Goal: Task Accomplishment & Management: Manage account settings

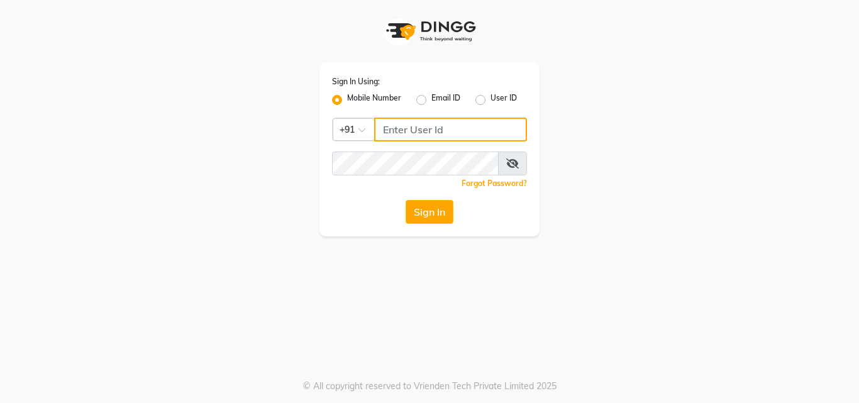
click at [391, 135] on input "Username" at bounding box center [450, 130] width 153 height 24
type input "7030073600"
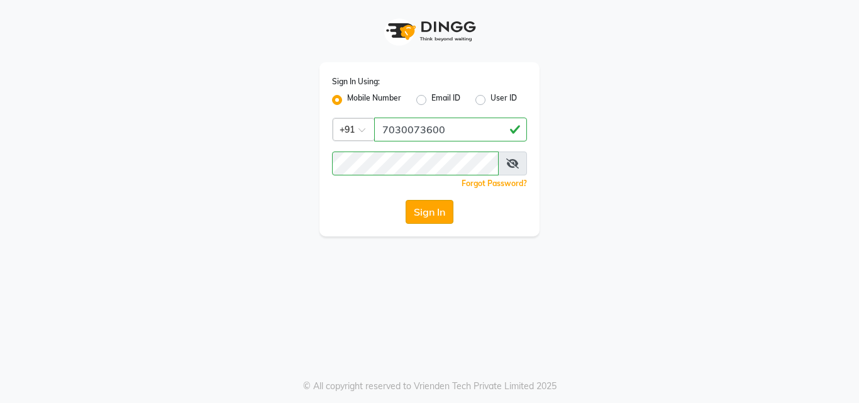
click at [437, 216] on button "Sign In" at bounding box center [430, 212] width 48 height 24
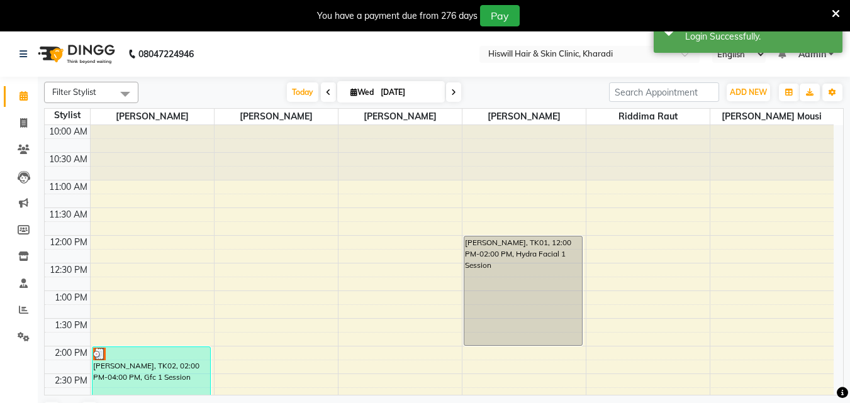
click at [451, 91] on icon at bounding box center [453, 93] width 5 height 8
type input "[DATE]"
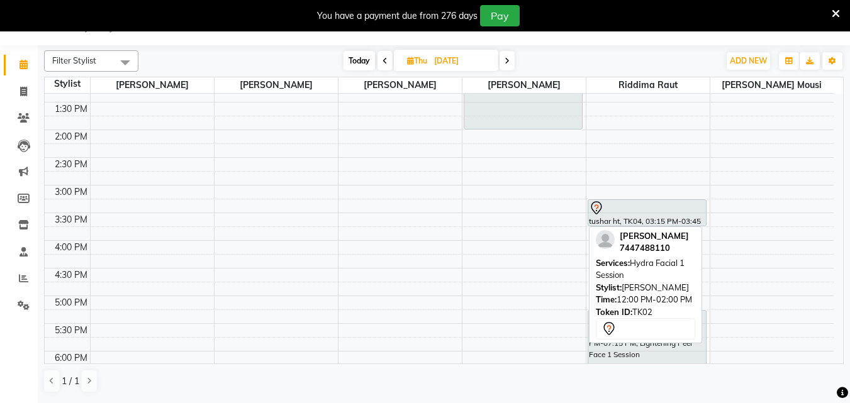
scroll to position [189, 0]
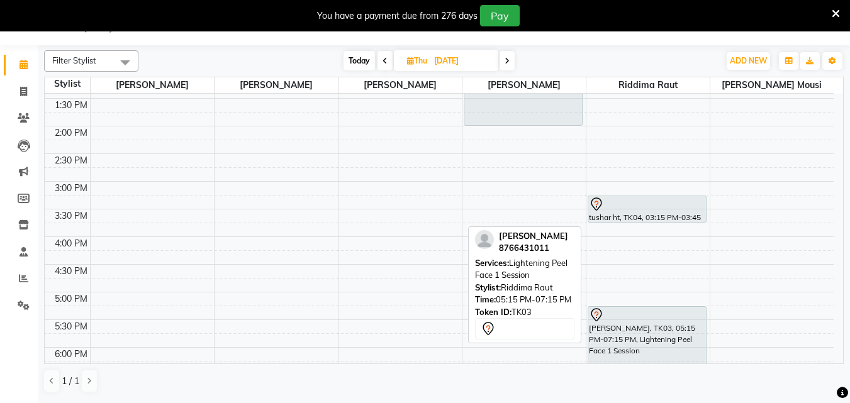
click at [654, 337] on div "[PERSON_NAME], TK03, 05:15 PM-07:15 PM, Lightening Peel Face 1 Session" at bounding box center [647, 361] width 118 height 109
select select "7"
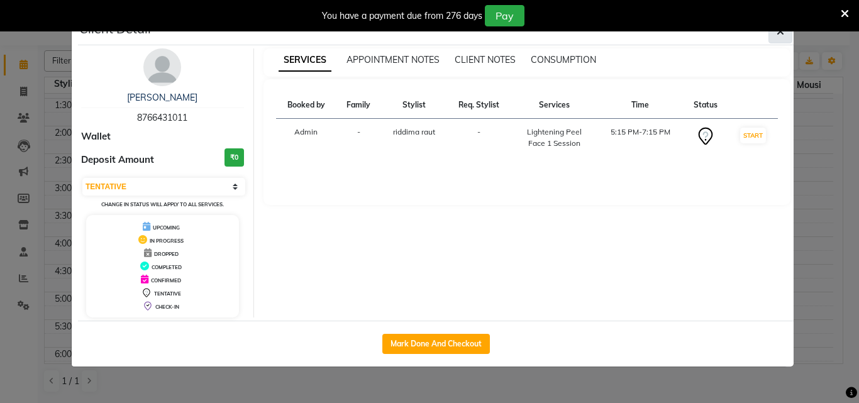
click at [779, 33] on icon "button" at bounding box center [781, 31] width 8 height 10
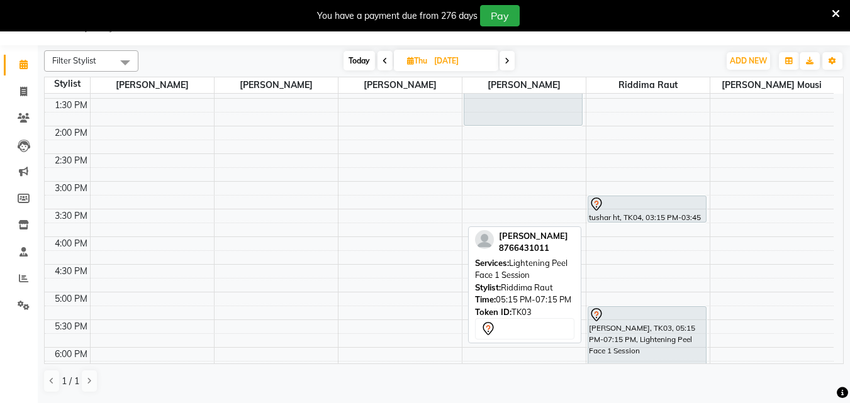
click at [655, 357] on div "[PERSON_NAME], TK03, 05:15 PM-07:15 PM, Lightening Peel Face 1 Session" at bounding box center [647, 361] width 118 height 109
select select "7"
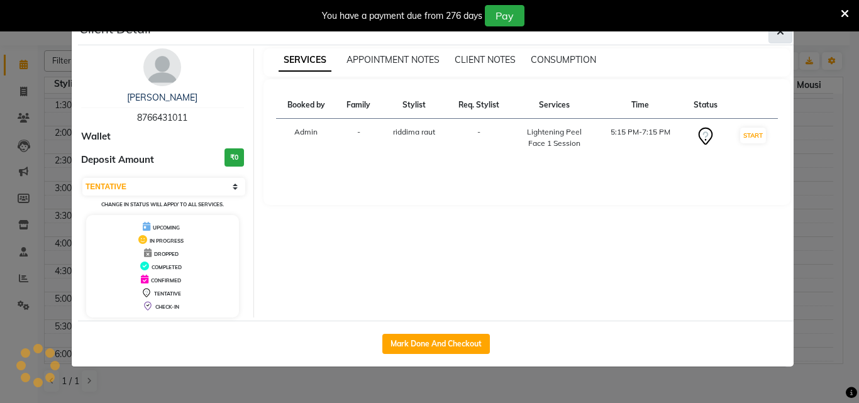
click at [784, 34] on icon "button" at bounding box center [781, 31] width 8 height 10
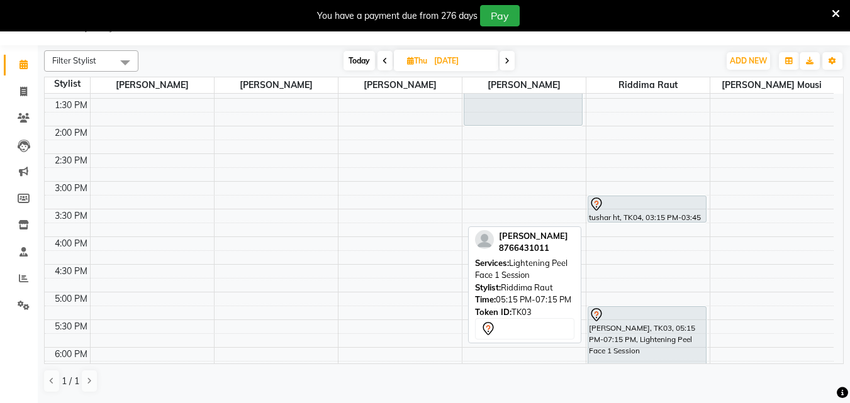
click at [620, 328] on div "[PERSON_NAME], TK03, 05:15 PM-07:15 PM, Lightening Peel Face 1 Session" at bounding box center [647, 361] width 118 height 109
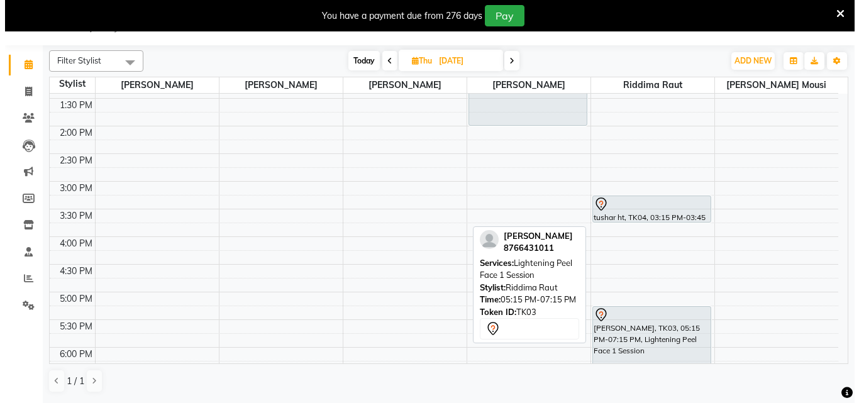
select select "7"
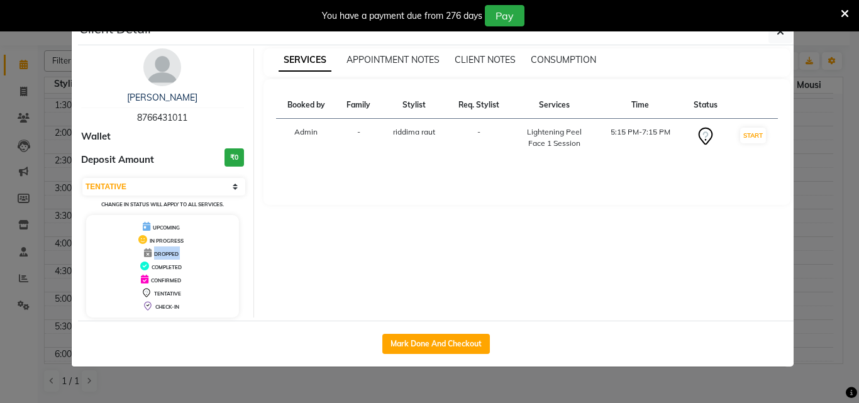
drag, startPoint x: 152, startPoint y: 255, endPoint x: 150, endPoint y: 265, distance: 10.9
click at [150, 265] on div "UPCOMING IN PROGRESS DROPPED COMPLETED CONFIRMED TENTATIVE CHECK-IN" at bounding box center [162, 266] width 153 height 103
click at [149, 256] on icon at bounding box center [148, 252] width 8 height 9
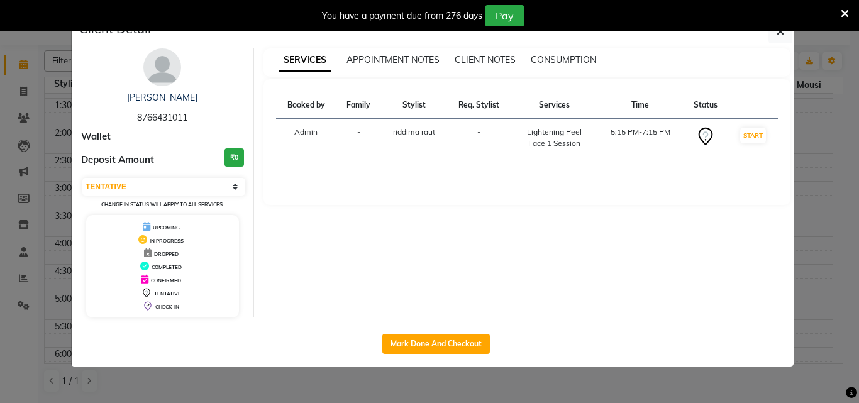
click at [489, 309] on div "SERVICES APPOINTMENT NOTES CLIENT NOTES CONSUMPTION Booked by Family Stylist Re…" at bounding box center [527, 182] width 547 height 269
click at [776, 34] on button "button" at bounding box center [781, 32] width 24 height 24
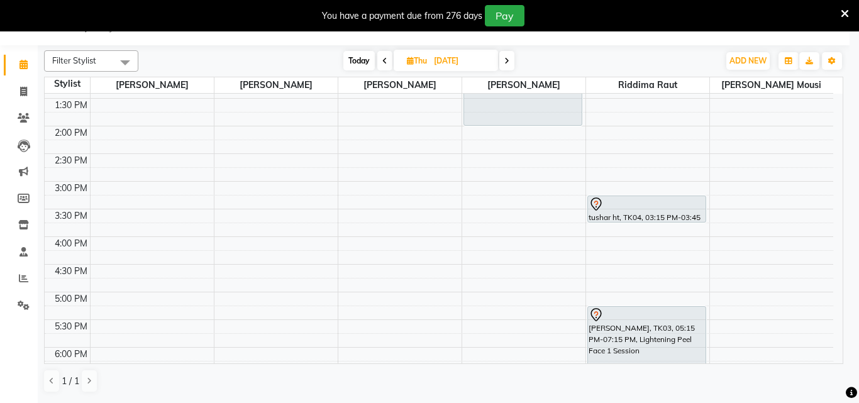
click at [776, 34] on div "SERVICES APPOINTMENT NOTES CLIENT NOTES CONSUMPTION Booked by Family Stylist Re…" at bounding box center [527, 120] width 547 height 269
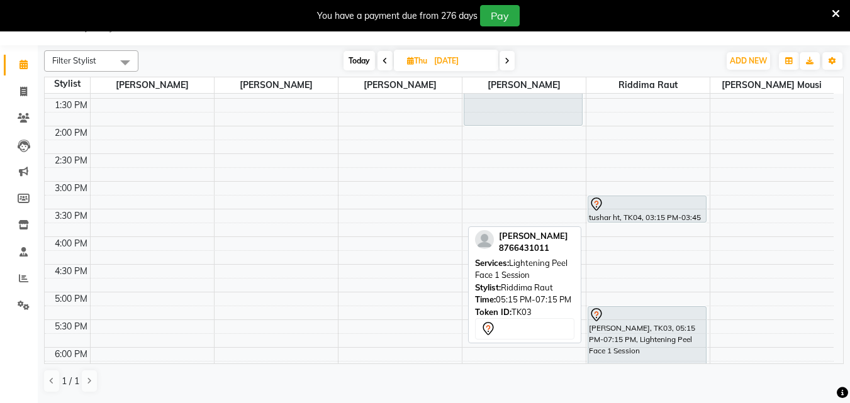
click at [679, 340] on div "[PERSON_NAME], TK03, 05:15 PM-07:15 PM, Lightening Peel Face 1 Session" at bounding box center [647, 361] width 118 height 109
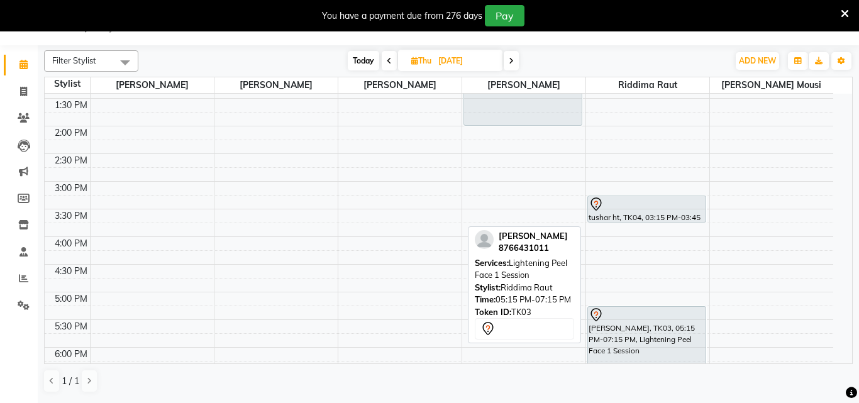
select select "7"
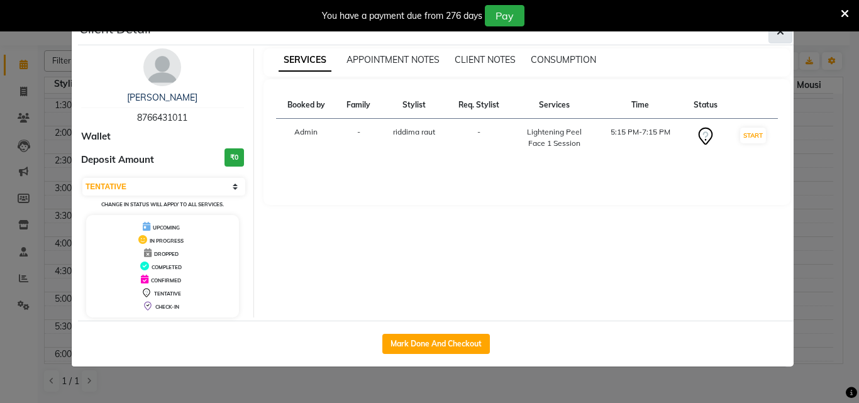
click at [783, 35] on icon "button" at bounding box center [781, 31] width 8 height 10
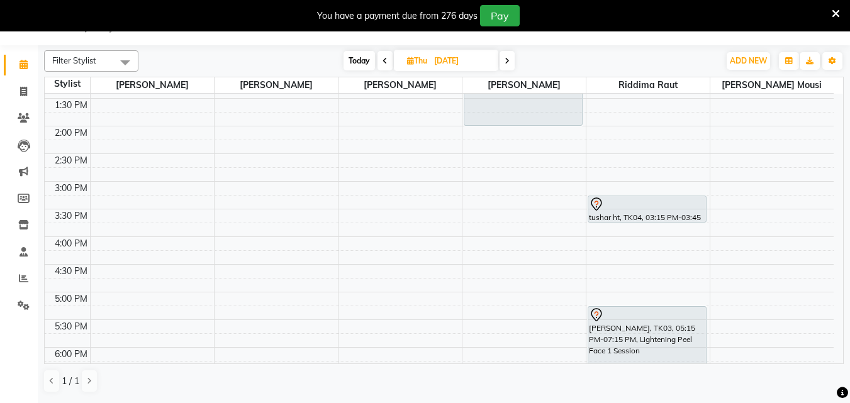
click at [510, 61] on span at bounding box center [506, 61] width 15 height 20
type input "[DATE]"
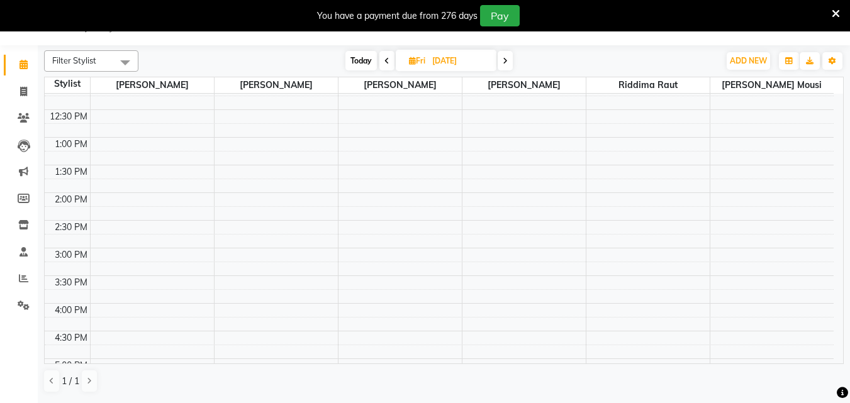
scroll to position [126, 0]
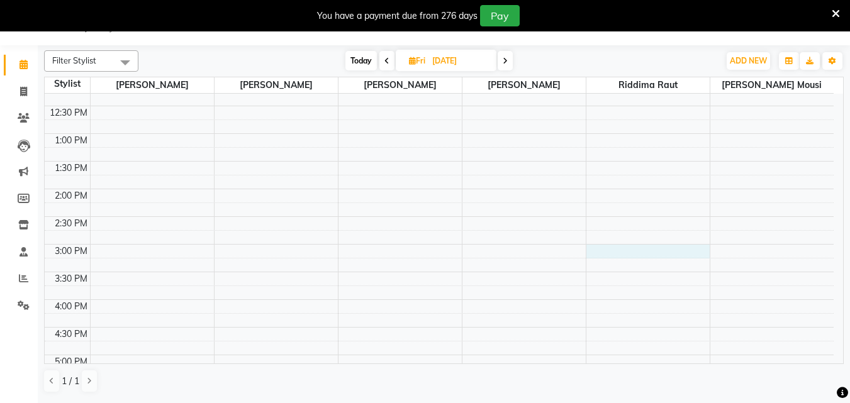
click at [610, 251] on div "10:00 AM 10:30 AM 11:00 AM 11:30 AM 12:00 PM 12:30 PM 1:00 PM 1:30 PM 2:00 PM 2…" at bounding box center [439, 272] width 789 height 608
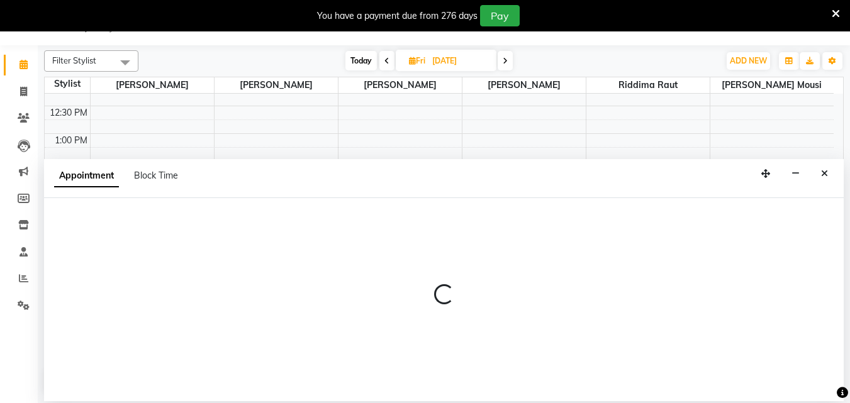
select select "89734"
select select "900"
select select "tentative"
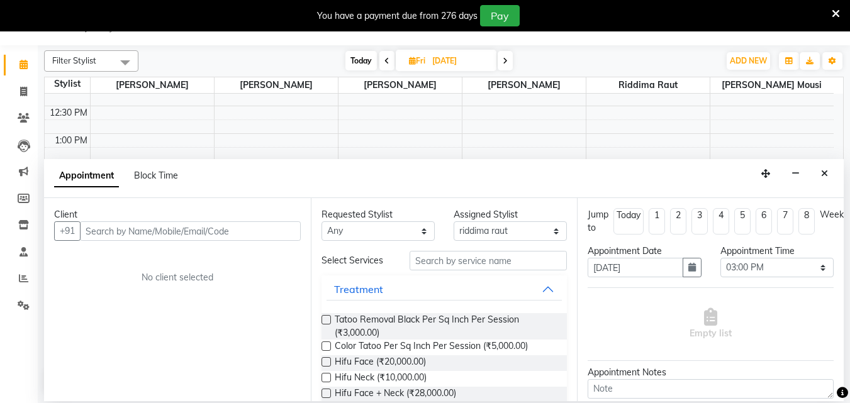
click at [120, 231] on input "text" at bounding box center [190, 231] width 221 height 20
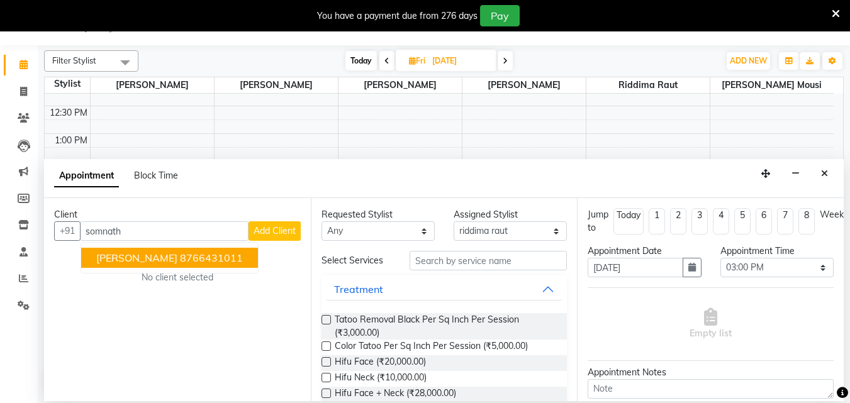
click at [123, 255] on span "[PERSON_NAME]" at bounding box center [136, 258] width 81 height 13
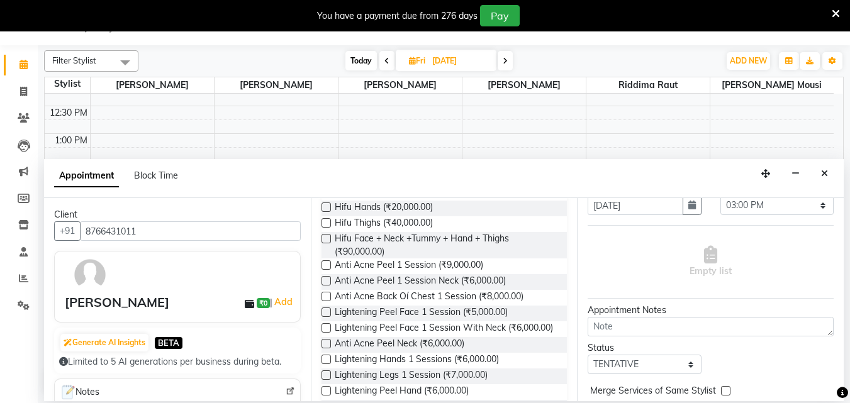
scroll to position [226, 0]
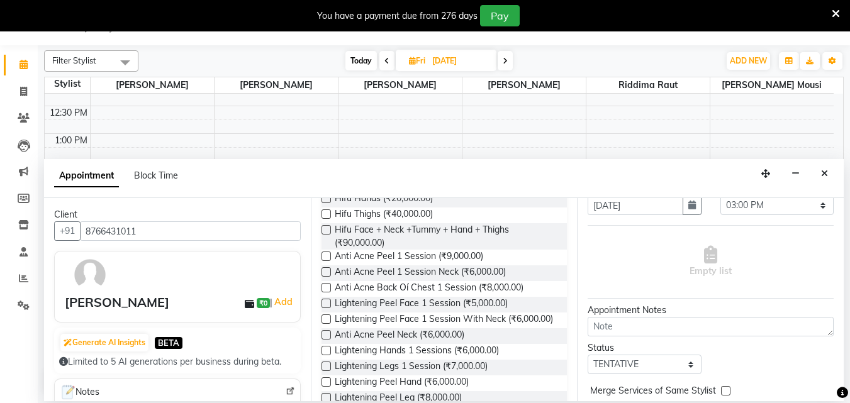
type input "8766431011"
click at [326, 305] on label at bounding box center [325, 303] width 9 height 9
click at [326, 305] on input "checkbox" at bounding box center [325, 305] width 8 height 8
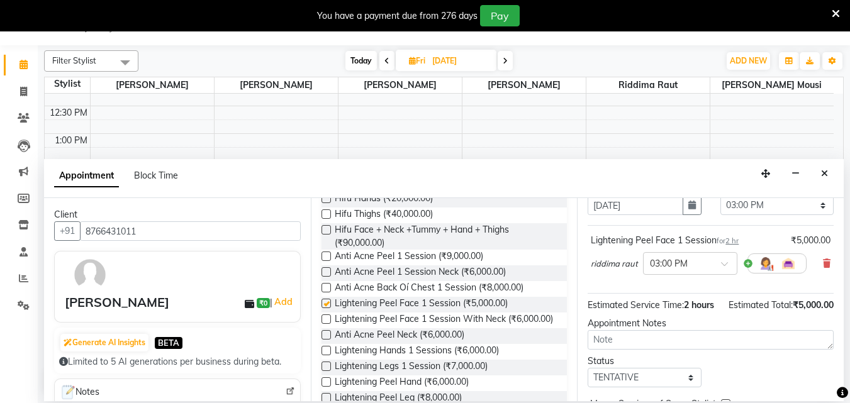
checkbox input "false"
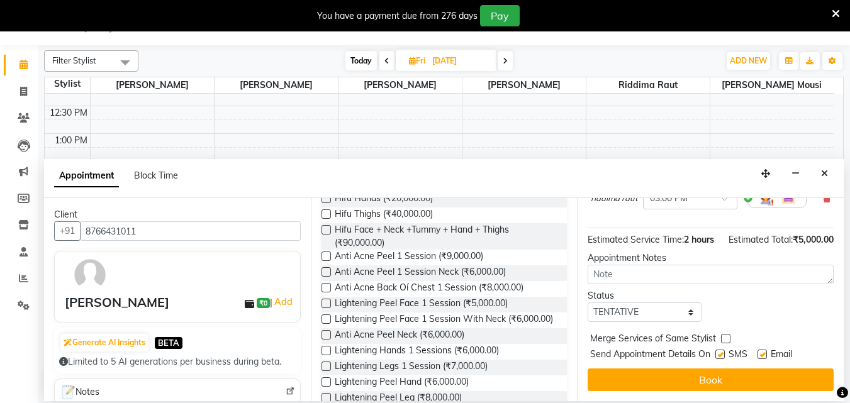
click at [722, 377] on button "Book" at bounding box center [711, 380] width 246 height 23
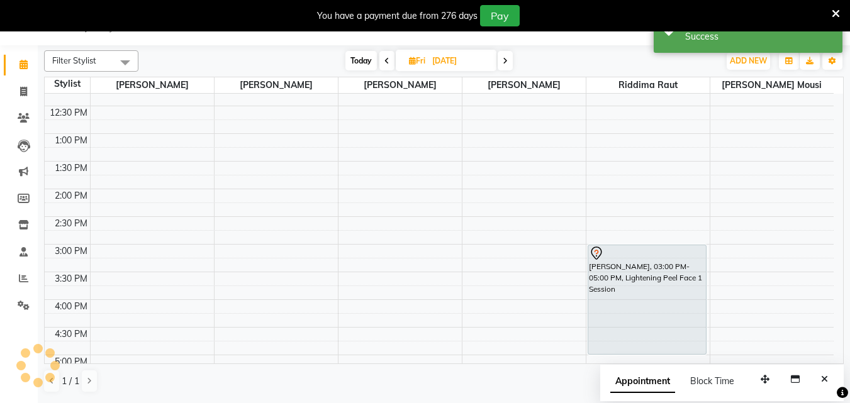
scroll to position [0, 0]
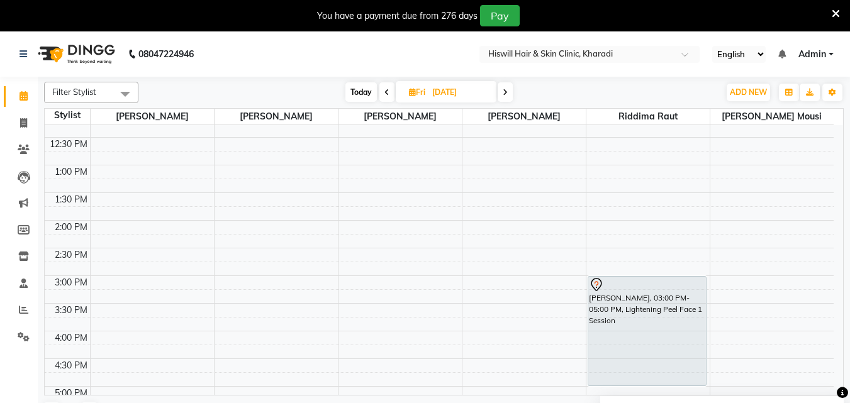
click at [386, 96] on span at bounding box center [386, 92] width 15 height 20
type input "[DATE]"
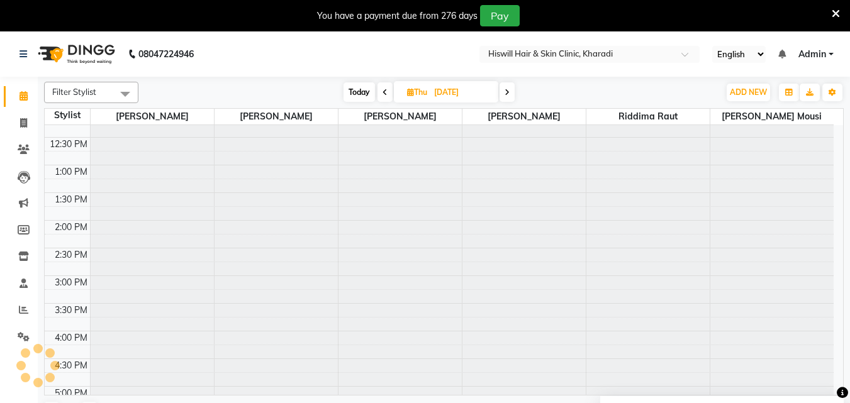
scroll to position [338, 0]
